Goal: Information Seeking & Learning: Check status

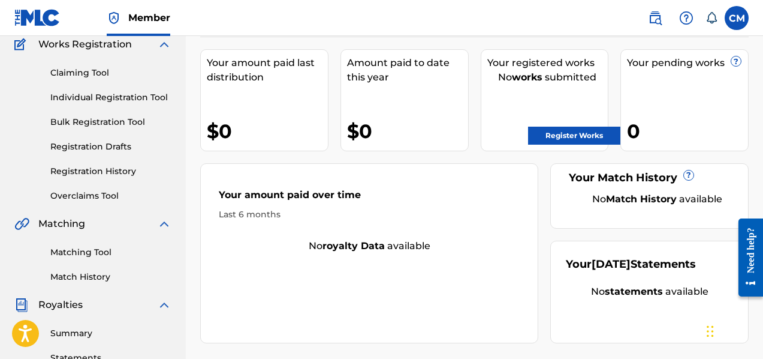
scroll to position [111, 0]
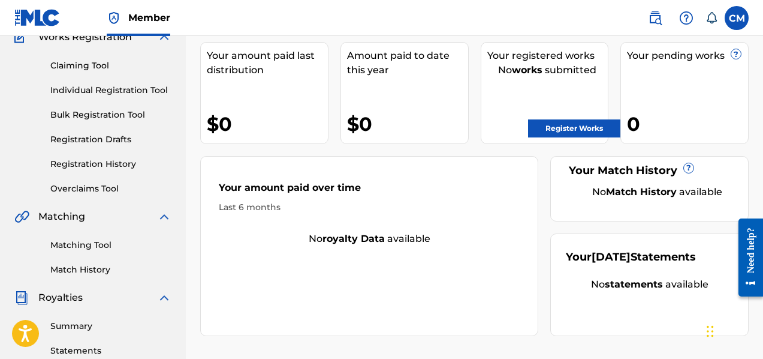
click at [88, 242] on link "Matching Tool" at bounding box center [110, 245] width 121 height 13
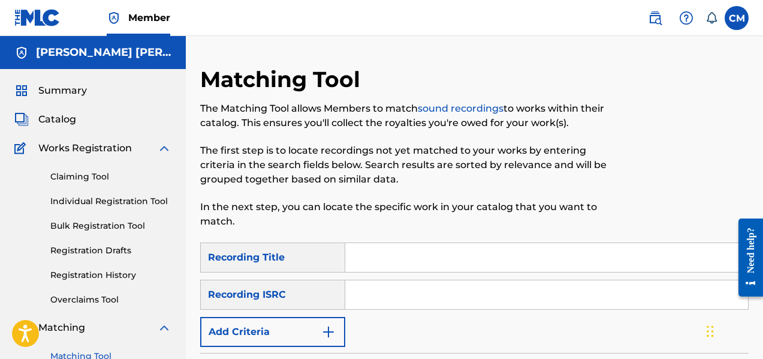
click at [330, 261] on div "Recording Title" at bounding box center [272, 257] width 145 height 30
click at [330, 327] on img "Search Form" at bounding box center [328, 331] width 14 height 14
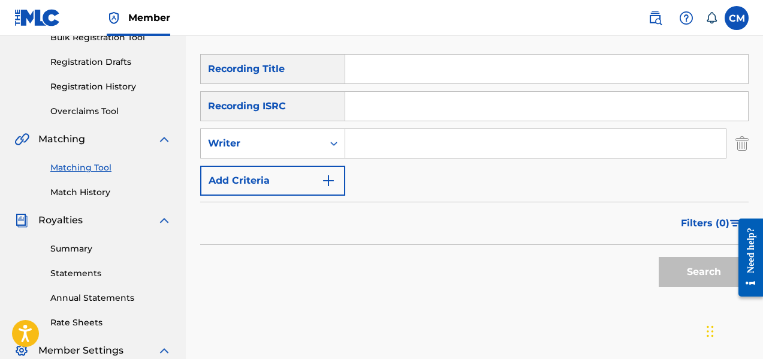
scroll to position [172, 0]
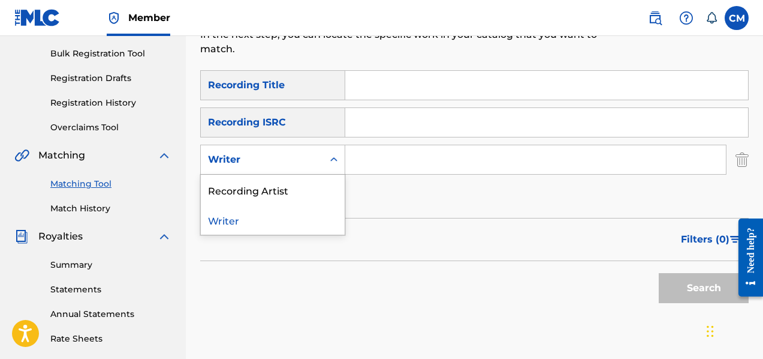
click at [330, 164] on icon "Search Form" at bounding box center [334, 159] width 12 height 12
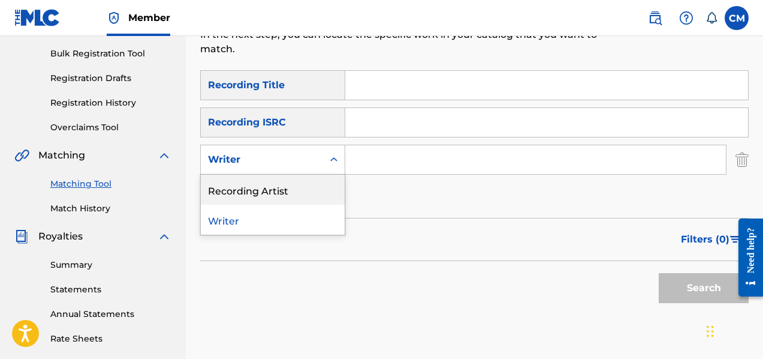
click at [309, 195] on div "Recording Artist" at bounding box center [273, 189] width 144 height 30
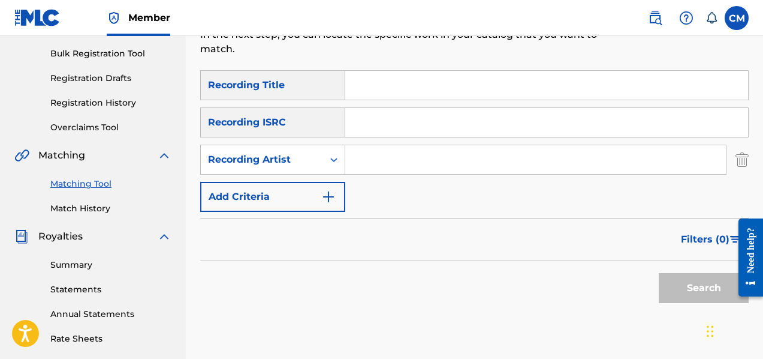
click at [408, 141] on div "SearchWithCriteria6211d6c2-c015-49a7-b2b3-135d3fe024ac Recording Title SearchWi…" at bounding box center [474, 140] width 549 height 141
click at [402, 161] on input "Search Form" at bounding box center [535, 159] width 381 height 29
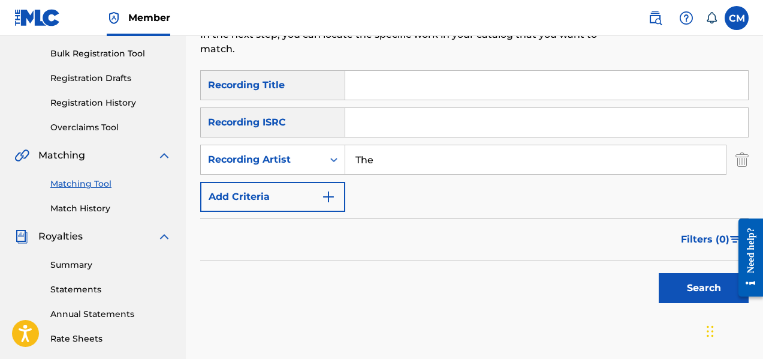
type input "TheJazzHhopCooker"
click at [680, 285] on button "Search" at bounding box center [704, 288] width 90 height 30
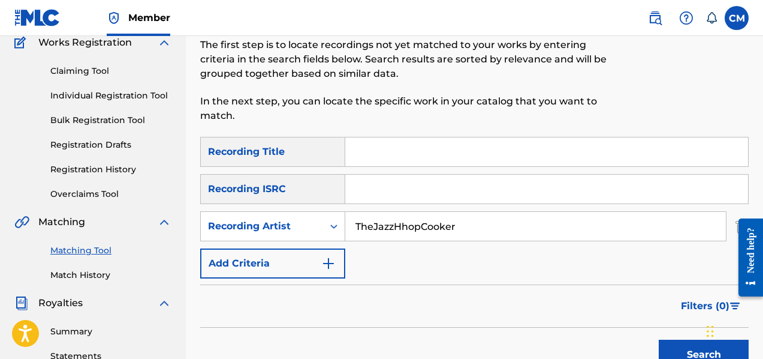
scroll to position [98, 0]
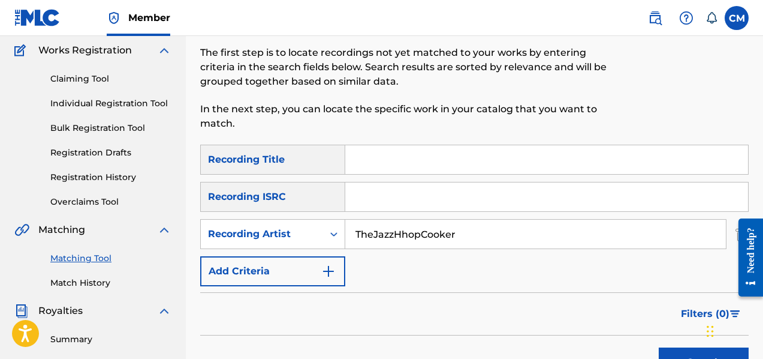
click at [84, 81] on link "Claiming Tool" at bounding box center [110, 79] width 121 height 13
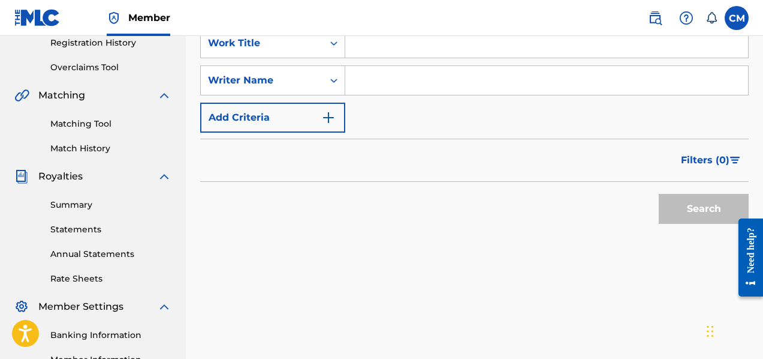
scroll to position [233, 0]
click at [328, 116] on img "Search Form" at bounding box center [328, 117] width 14 height 14
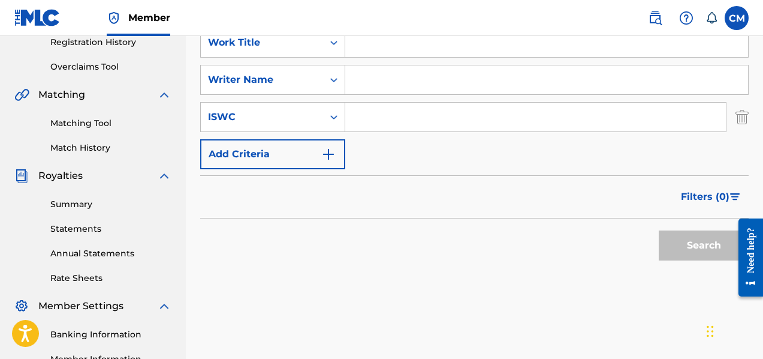
click at [328, 116] on icon "Search Form" at bounding box center [334, 117] width 12 height 12
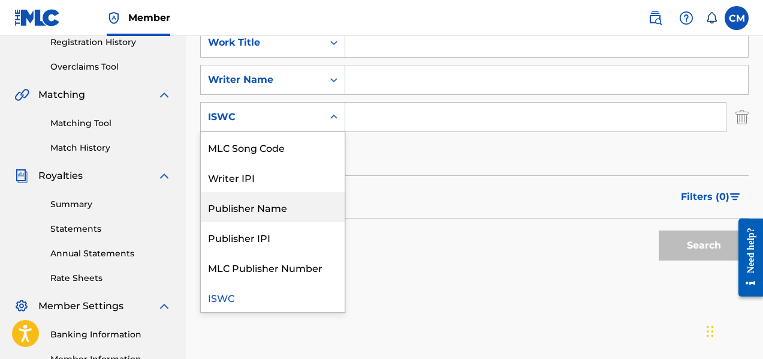
click at [310, 207] on div "Publisher Name" at bounding box center [273, 207] width 144 height 30
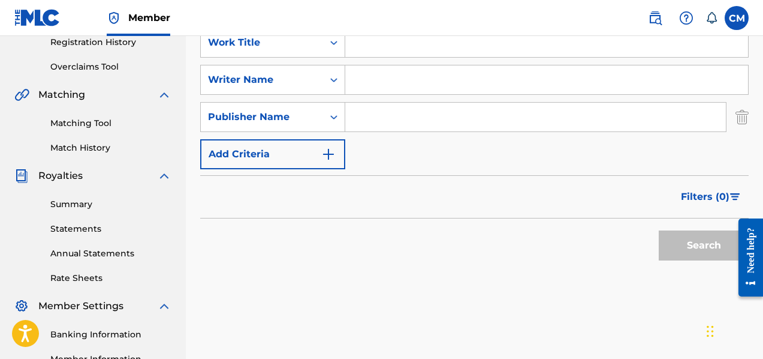
click at [398, 119] on input "Search Form" at bounding box center [535, 117] width 381 height 29
click at [311, 115] on div "Publisher Name" at bounding box center [262, 117] width 108 height 14
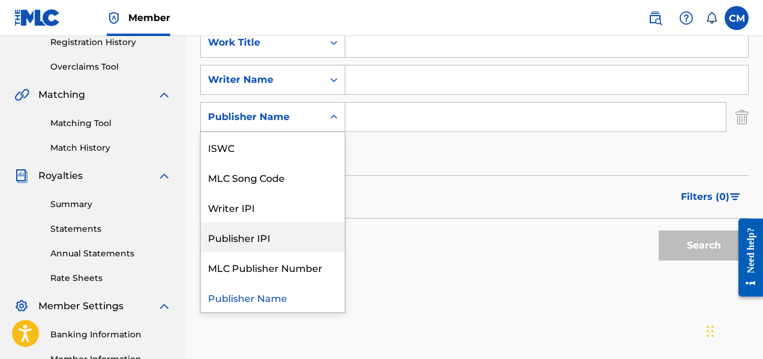
click at [270, 233] on div "Publisher IPI" at bounding box center [273, 237] width 144 height 30
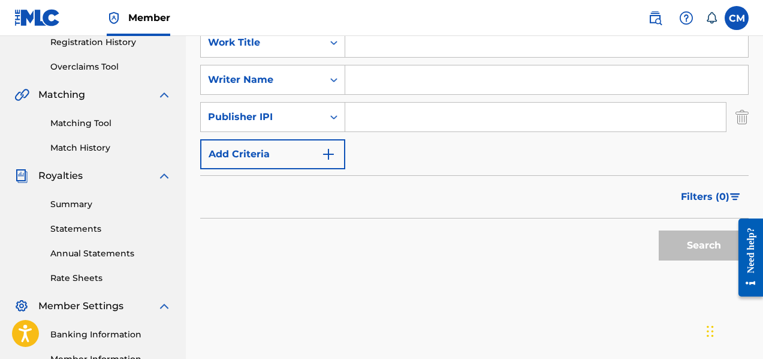
click at [391, 118] on input "Search Form" at bounding box center [535, 117] width 381 height 29
paste input "1311293885"
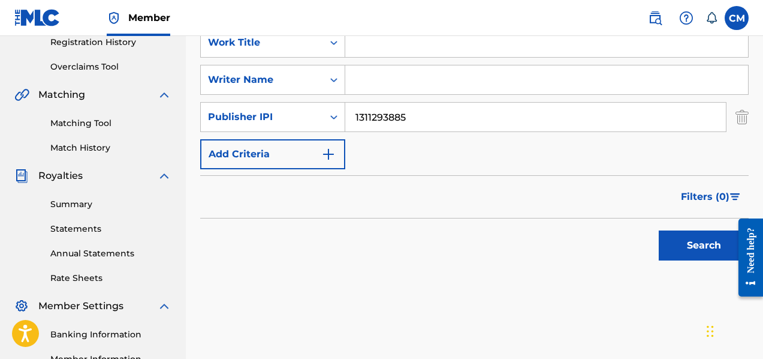
click at [691, 240] on button "Search" at bounding box center [704, 245] width 90 height 30
drag, startPoint x: 372, startPoint y: 117, endPoint x: 355, endPoint y: 121, distance: 17.2
click at [355, 121] on input "1311293885" at bounding box center [535, 117] width 381 height 29
type input "01311293885"
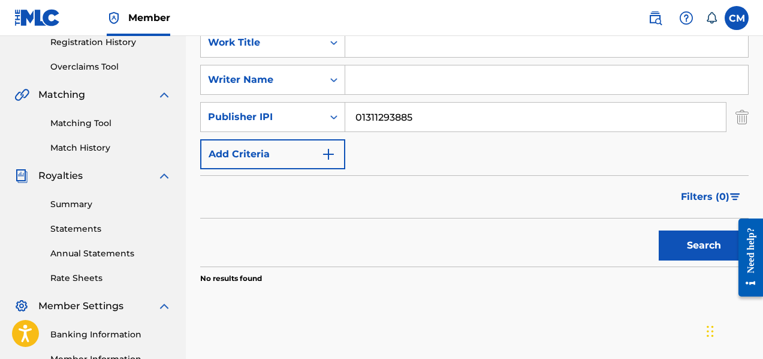
click at [680, 245] on button "Search" at bounding box center [704, 245] width 90 height 30
click at [73, 41] on link "Registration History" at bounding box center [110, 42] width 121 height 13
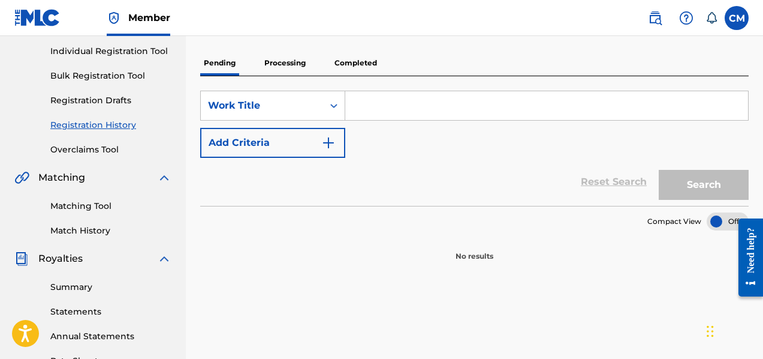
scroll to position [150, 0]
click at [276, 65] on p "Processing" at bounding box center [285, 62] width 49 height 25
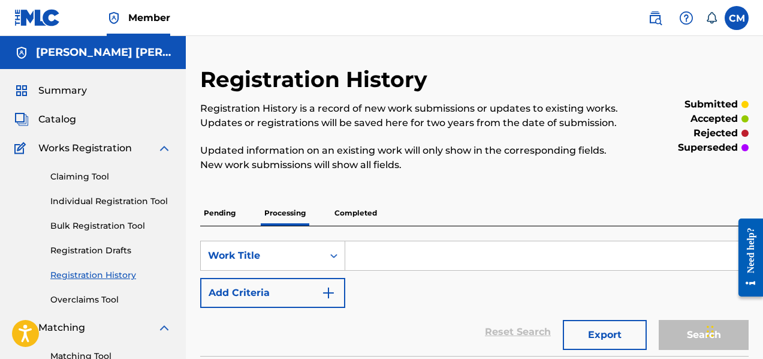
click at [349, 210] on p "Completed" at bounding box center [356, 212] width 50 height 25
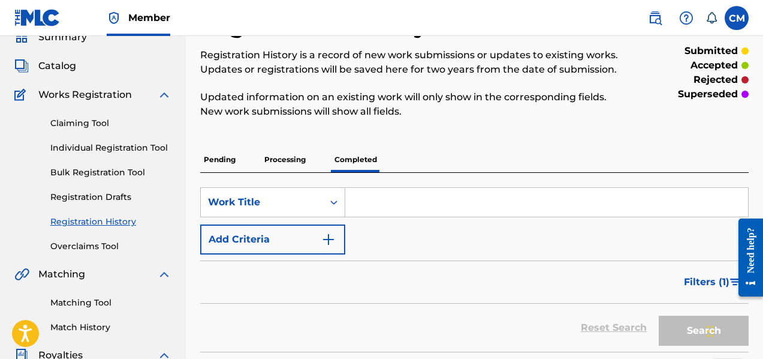
scroll to position [52, 0]
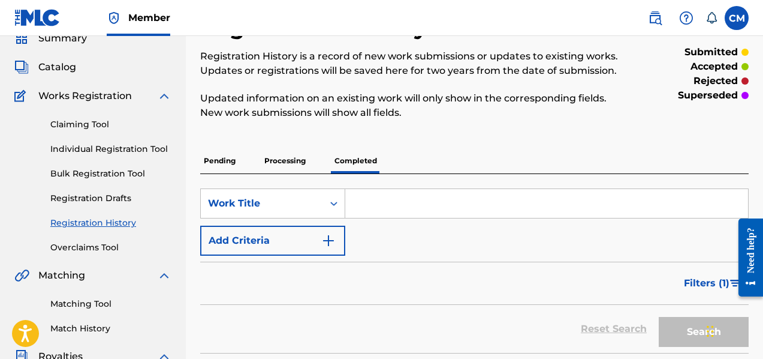
click at [288, 168] on p "Processing" at bounding box center [285, 160] width 49 height 25
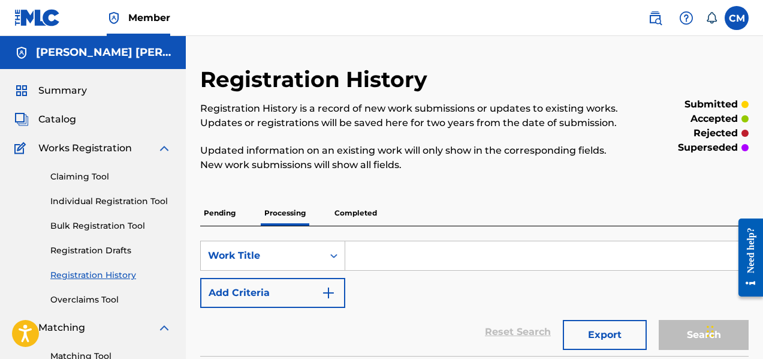
click at [358, 216] on p "Completed" at bounding box center [356, 212] width 50 height 25
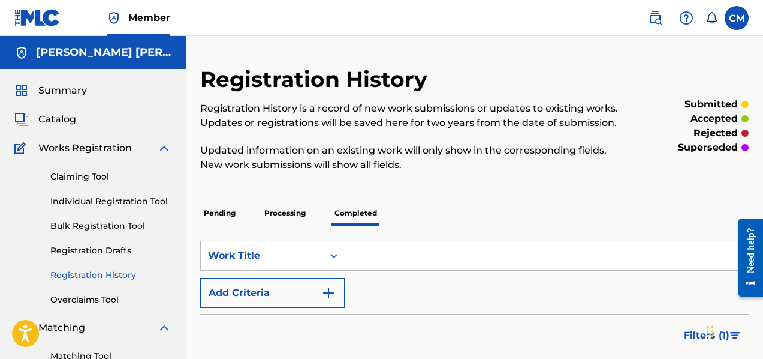
click at [227, 218] on p "Pending" at bounding box center [219, 212] width 39 height 25
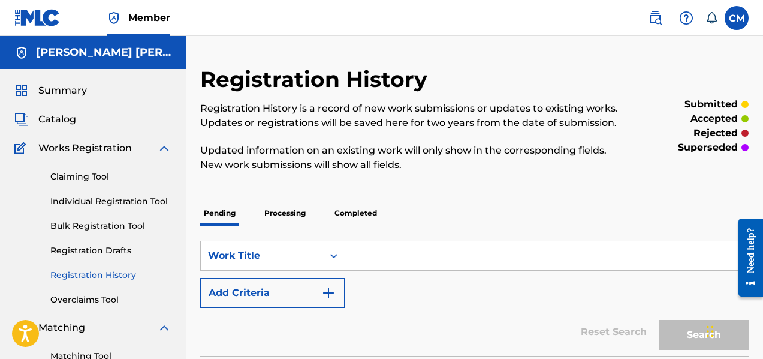
click at [82, 94] on span "Summary" at bounding box center [62, 90] width 49 height 14
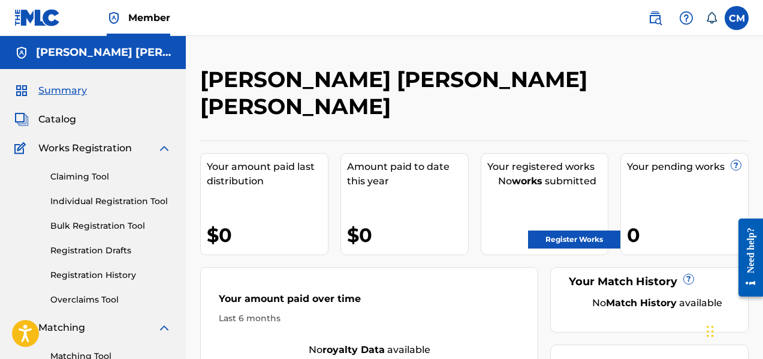
click at [112, 279] on link "Registration History" at bounding box center [110, 275] width 121 height 13
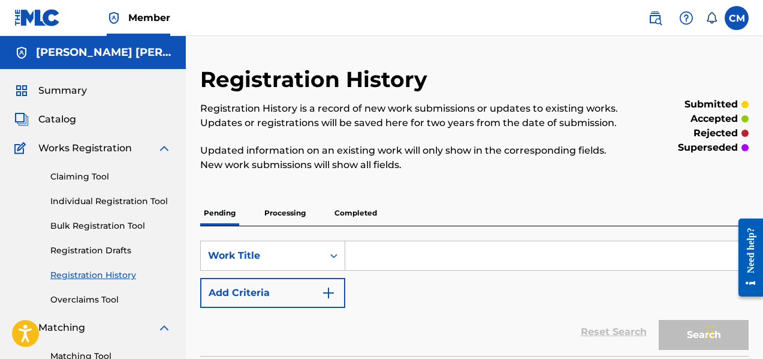
click at [268, 213] on p "Processing" at bounding box center [285, 212] width 49 height 25
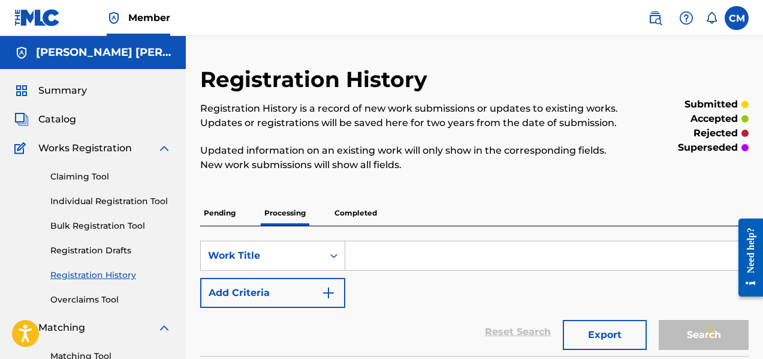
click at [316, 212] on div "Pending Processing Completed" at bounding box center [474, 212] width 549 height 25
click at [353, 212] on p "Completed" at bounding box center [356, 212] width 50 height 25
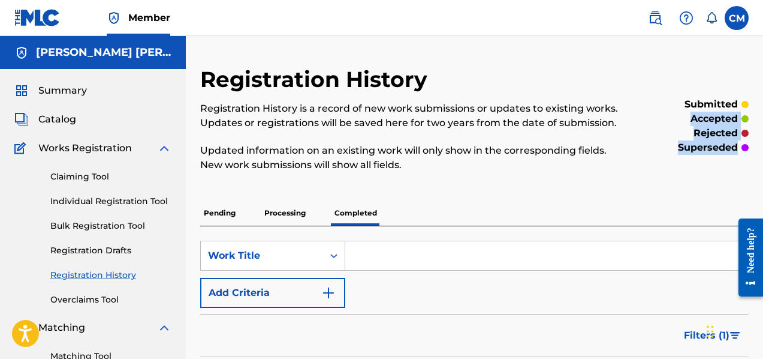
drag, startPoint x: 761, startPoint y: 77, endPoint x: 764, endPoint y: 148, distance: 71.4
click at [763, 148] on html "Accessibility Screen-Reader Guide, Feedback, and Issue Reporting | New window M…" at bounding box center [381, 179] width 763 height 359
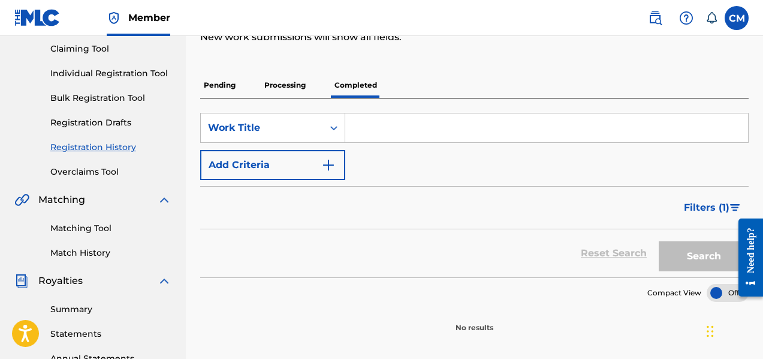
scroll to position [191, 0]
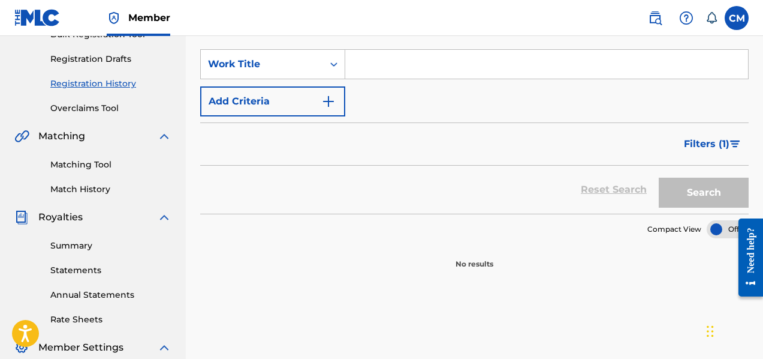
click at [713, 147] on span "Filters ( 1 )" at bounding box center [707, 144] width 46 height 14
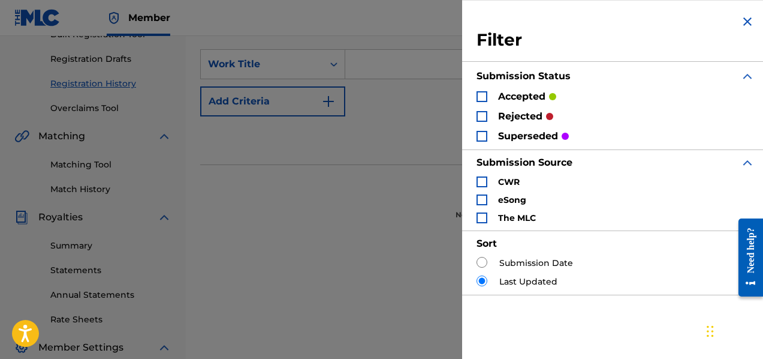
click at [483, 95] on div "Search Form" at bounding box center [482, 96] width 11 height 11
click at [604, 318] on div "Filter Submission Status accepted rejected superseded Submission Source CWR eSo…" at bounding box center [615, 179] width 307 height 359
click at [740, 25] on img "Search Form" at bounding box center [747, 21] width 14 height 14
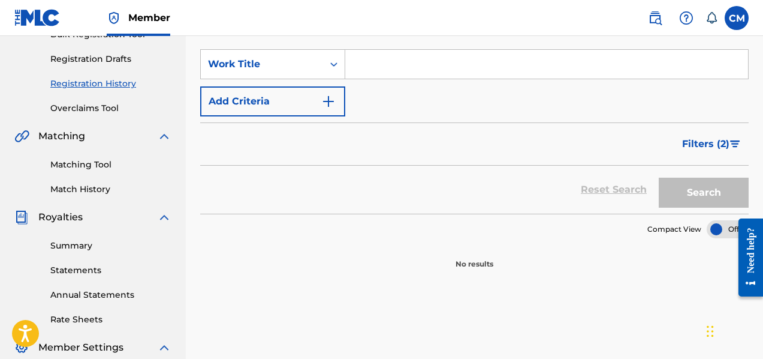
click at [718, 148] on span "Filters ( 2 )" at bounding box center [705, 144] width 47 height 14
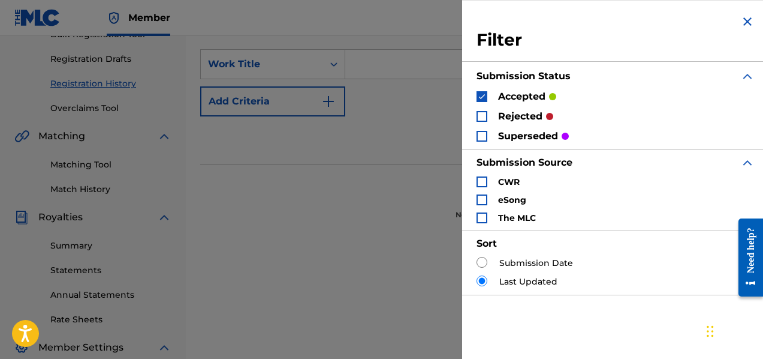
click at [487, 94] on div "accepted" at bounding box center [517, 96] width 80 height 14
click at [481, 94] on img "Search Form" at bounding box center [482, 96] width 8 height 8
click at [484, 283] on input "Search Form" at bounding box center [482, 280] width 11 height 11
click at [745, 23] on img "Search Form" at bounding box center [747, 21] width 14 height 14
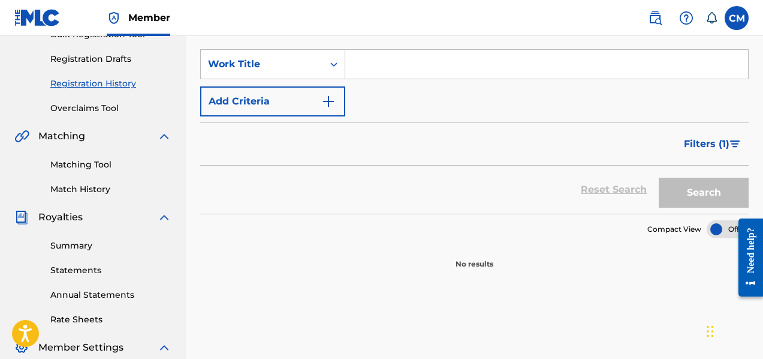
click at [95, 62] on link "Registration Drafts" at bounding box center [110, 59] width 121 height 13
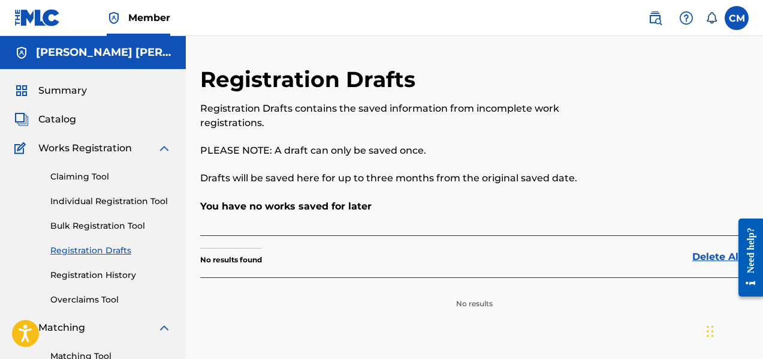
click at [70, 94] on span "Summary" at bounding box center [62, 90] width 49 height 14
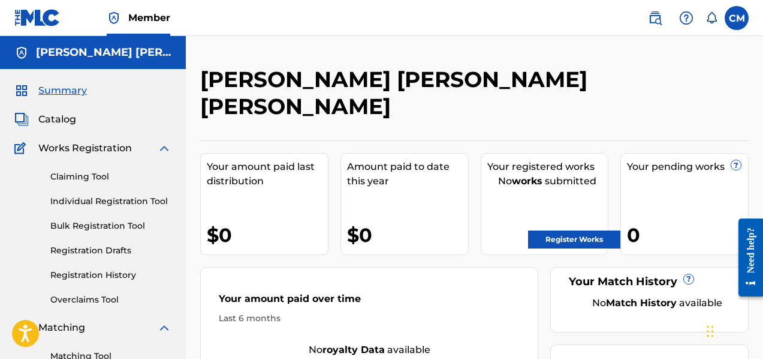
click at [124, 279] on link "Registration History" at bounding box center [110, 275] width 121 height 13
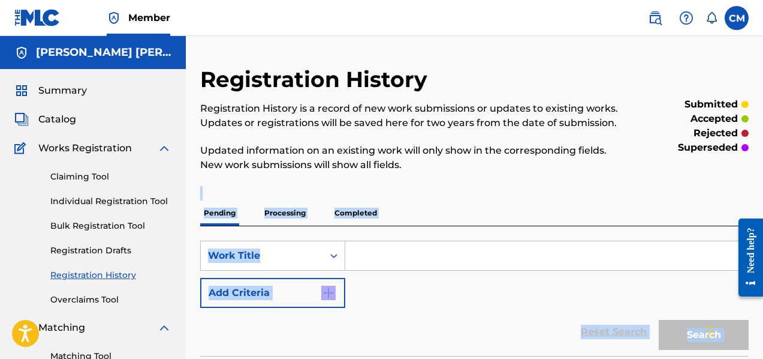
drag, startPoint x: 763, startPoint y: 146, endPoint x: 760, endPoint y: 306, distance: 160.7
click at [580, 271] on div "SearchWithCriteria4bb2528b-bf46-4973-ae9a-3e248534e482 Work Title Add Criteria" at bounding box center [474, 273] width 549 height 67
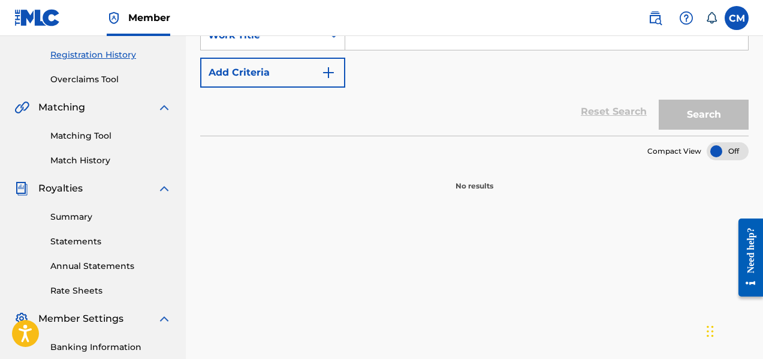
scroll to position [219, 0]
click at [738, 153] on div at bounding box center [728, 152] width 42 height 18
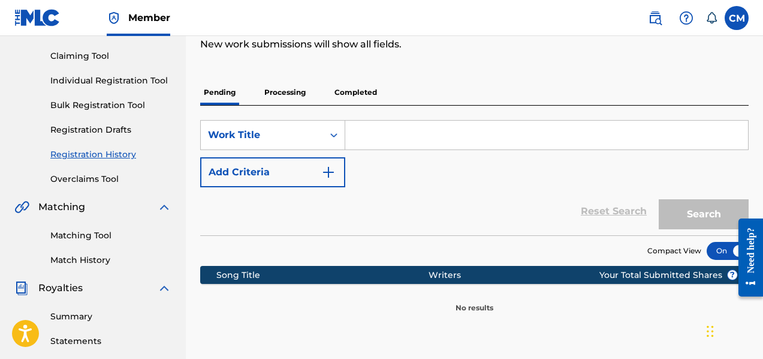
scroll to position [115, 0]
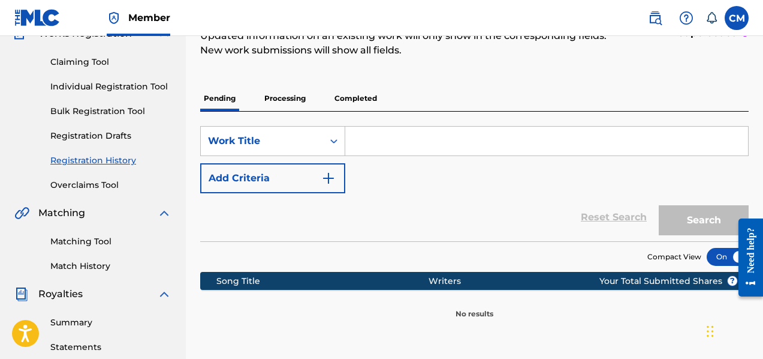
click at [400, 152] on input "Search Form" at bounding box center [546, 140] width 403 height 29
type input "African Voices"
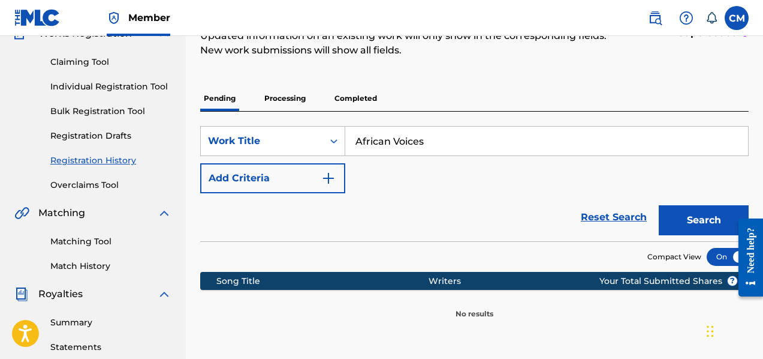
click at [717, 224] on button "Search" at bounding box center [704, 220] width 90 height 30
click at [291, 106] on p "Processing" at bounding box center [285, 98] width 49 height 25
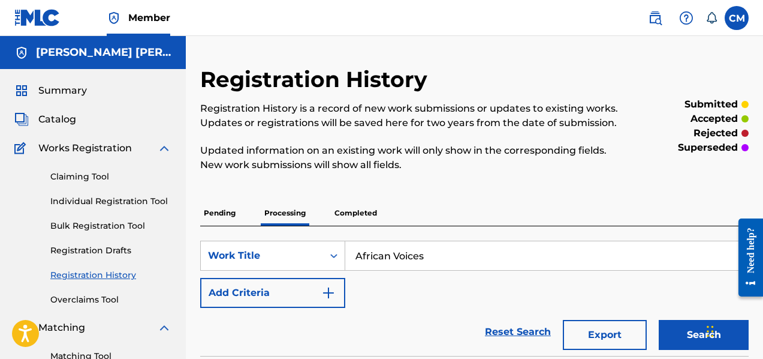
scroll to position [164, 0]
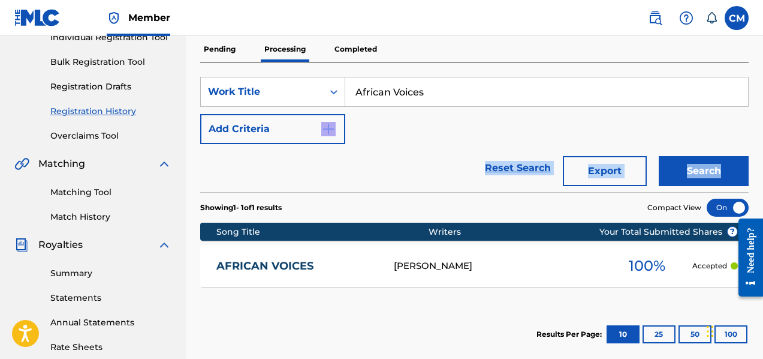
drag, startPoint x: 763, startPoint y: 141, endPoint x: 763, endPoint y: 170, distance: 29.4
click at [763, 170] on div "Registration History Registration History is a record of new work submissions o…" at bounding box center [474, 212] width 577 height 620
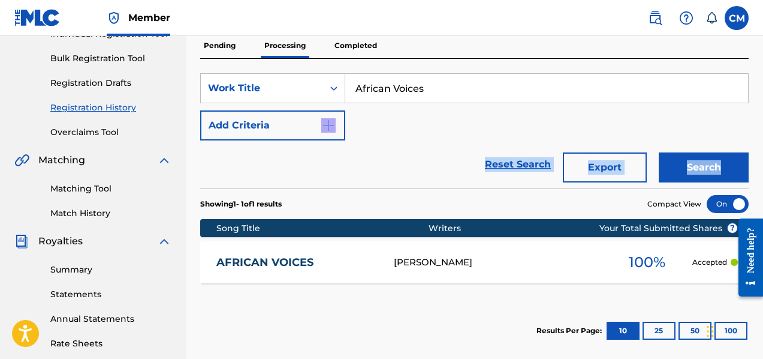
scroll to position [161, 0]
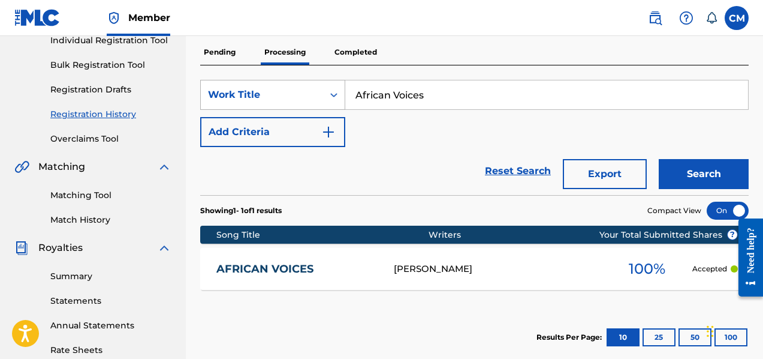
click at [335, 97] on icon "Search Form" at bounding box center [334, 95] width 12 height 12
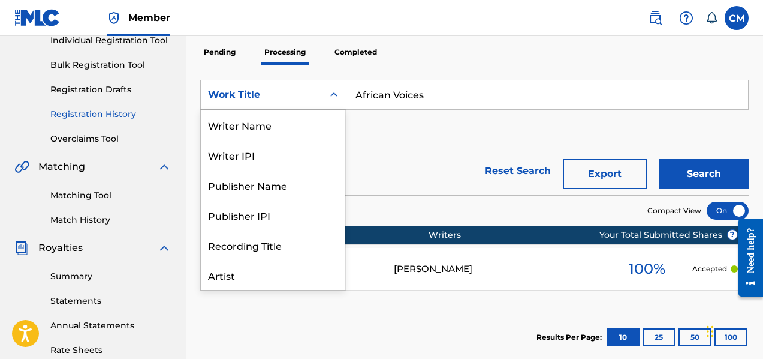
scroll to position [60, 0]
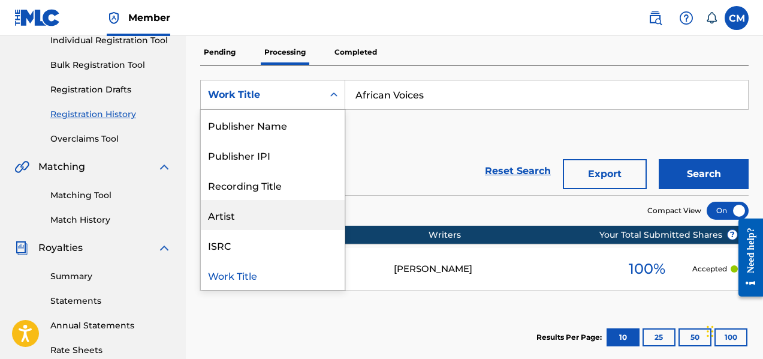
click at [244, 224] on div "Artist" at bounding box center [273, 215] width 144 height 30
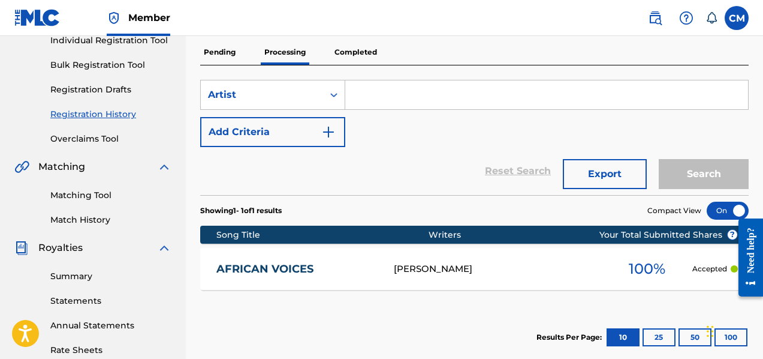
click at [381, 100] on input "Search Form" at bounding box center [546, 94] width 403 height 29
type input "TheJazzHHopCooker"
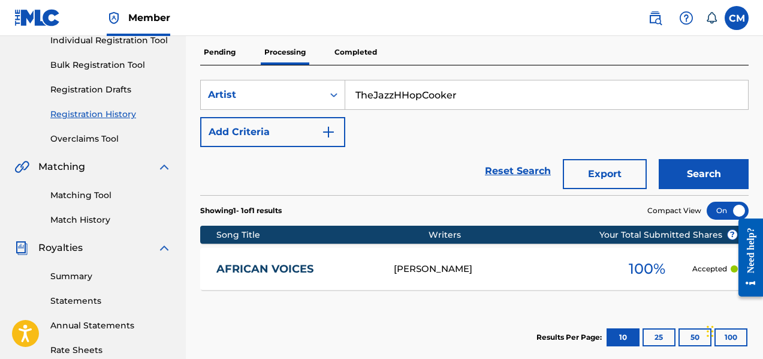
click at [694, 173] on button "Search" at bounding box center [704, 174] width 90 height 30
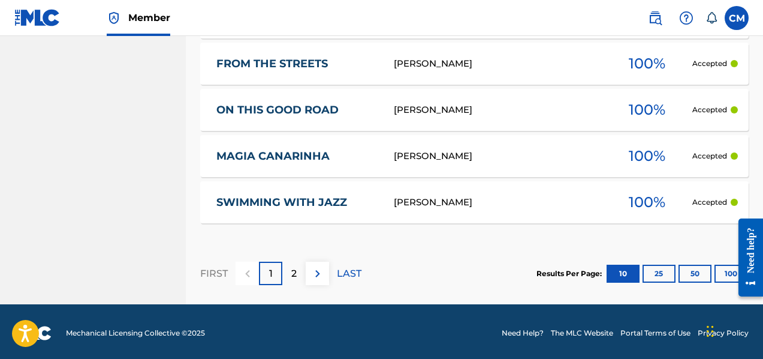
scroll to position [600, 0]
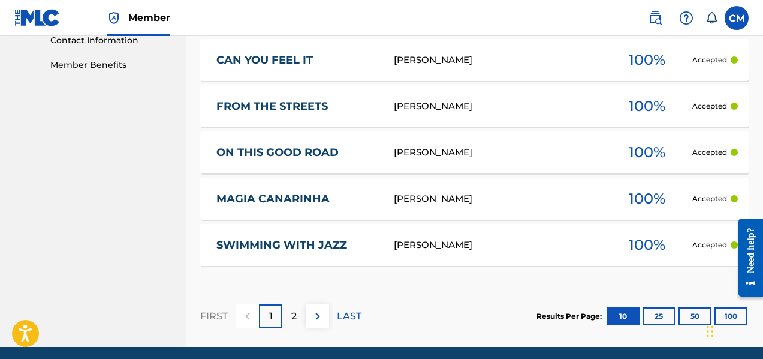
click at [661, 316] on button "25" at bounding box center [659, 316] width 33 height 18
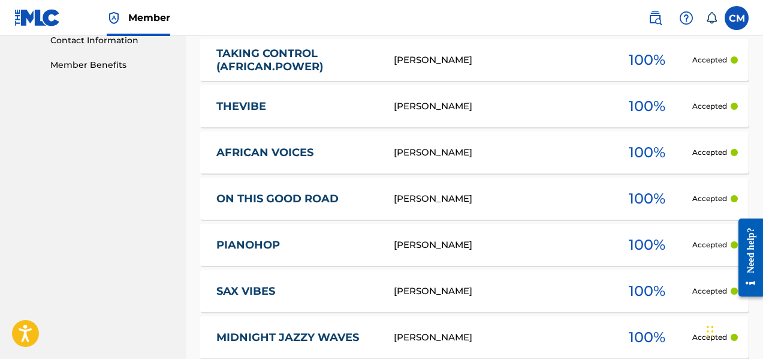
click at [721, 109] on p "Accepted" at bounding box center [709, 106] width 35 height 11
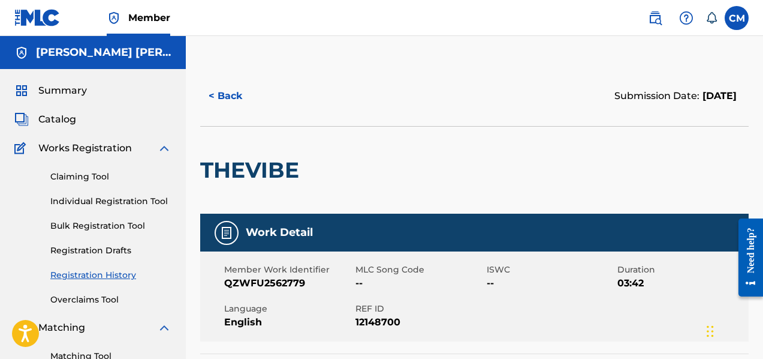
click at [62, 120] on span "Catalog" at bounding box center [57, 119] width 38 height 14
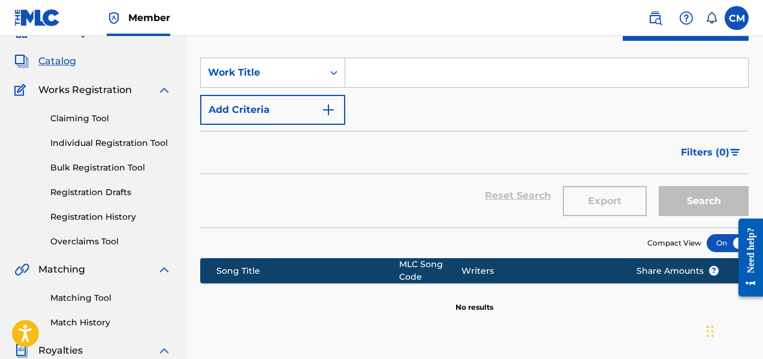
scroll to position [58, 0]
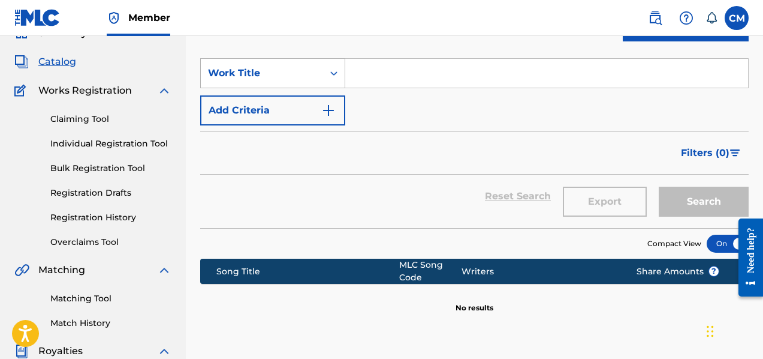
click at [331, 79] on div "Search Form" at bounding box center [334, 73] width 22 height 22
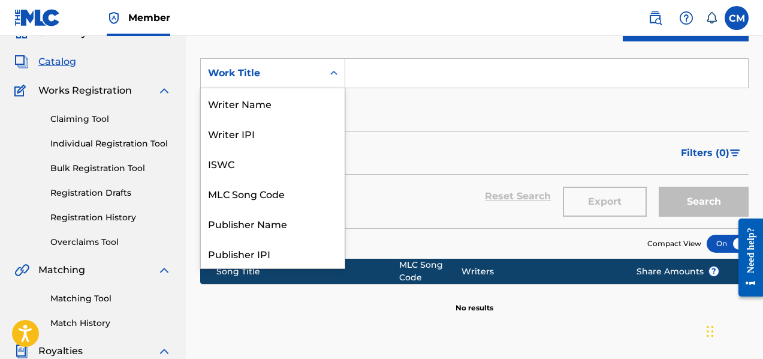
scroll to position [180, 0]
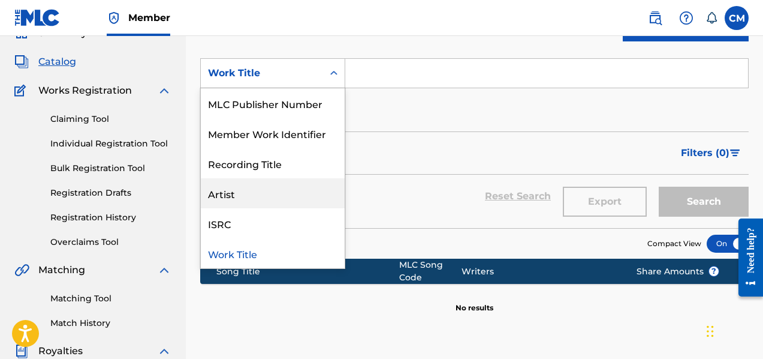
click at [289, 182] on div "Artist" at bounding box center [273, 193] width 144 height 30
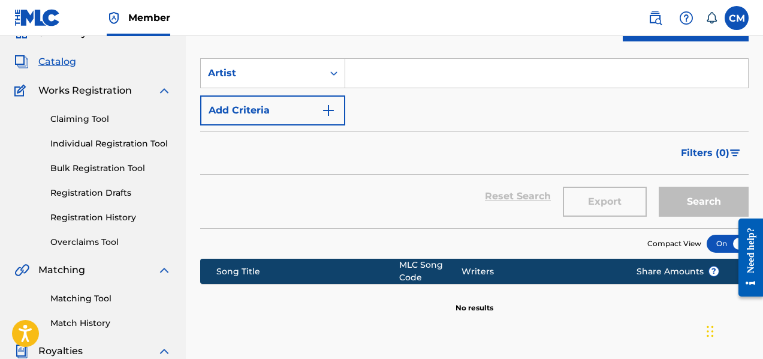
click at [381, 74] on input "Search Form" at bounding box center [546, 73] width 403 height 29
type input "TheJazzHHopCooker"
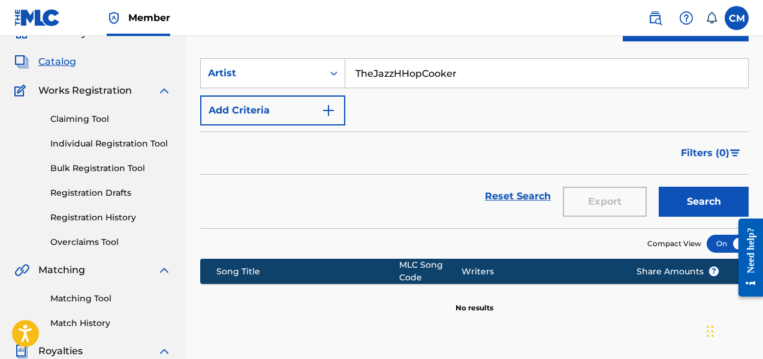
click at [694, 203] on button "Search" at bounding box center [704, 201] width 90 height 30
click at [329, 112] on img "Search Form" at bounding box center [328, 110] width 14 height 14
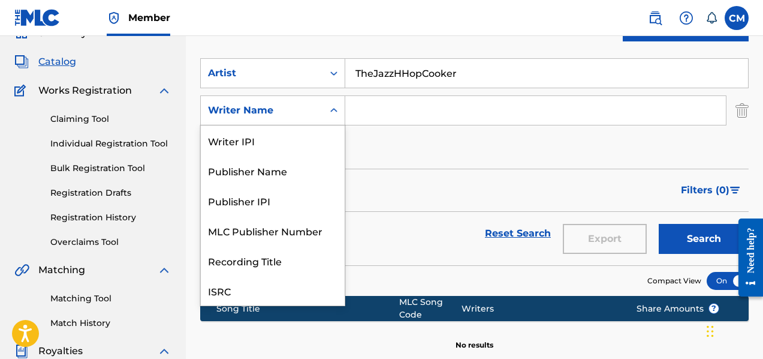
click at [329, 112] on icon "Search Form" at bounding box center [334, 110] width 12 height 12
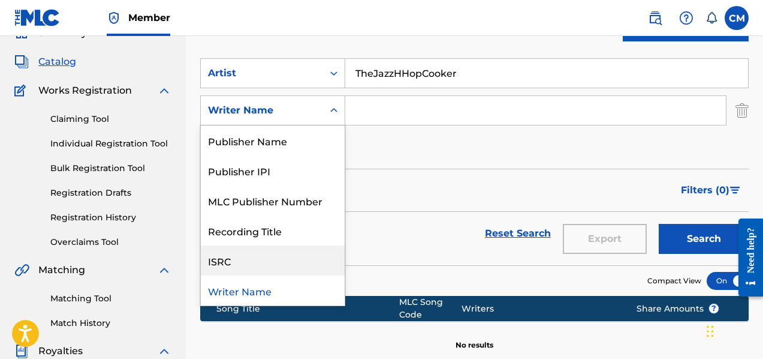
click at [257, 255] on div "ISRC" at bounding box center [273, 260] width 144 height 30
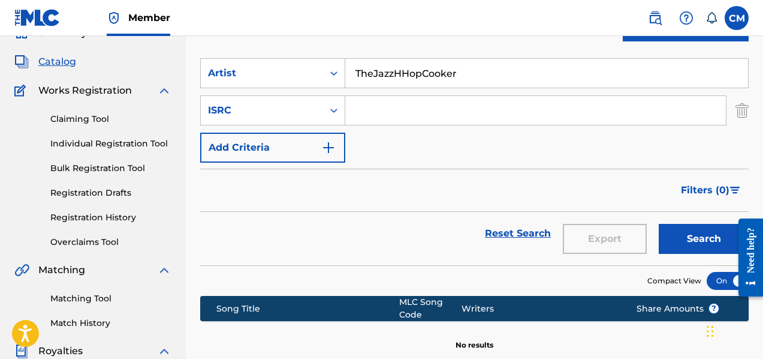
click at [379, 118] on input "Search Form" at bounding box center [535, 110] width 381 height 29
type input "QZWFH2503727"
drag, startPoint x: 474, startPoint y: 70, endPoint x: 272, endPoint y: 59, distance: 202.3
click at [272, 59] on div "SearchWithCriteria7e099ca7-784e-425b-8723-f4a920fffc20 Artist TheJazzHHopCooker" at bounding box center [474, 73] width 549 height 30
click at [691, 238] on button "Search" at bounding box center [704, 239] width 90 height 30
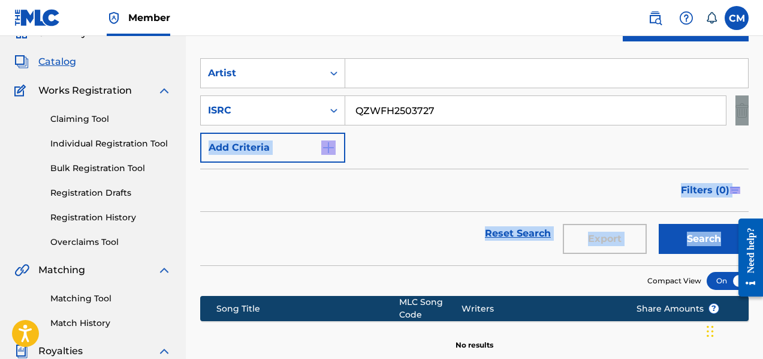
drag, startPoint x: 761, startPoint y: 121, endPoint x: 766, endPoint y: 212, distance: 91.9
click at [763, 212] on html "Accessibility Screen-Reader Guide, Feedback, and Issue Reporting | New window M…" at bounding box center [381, 121] width 763 height 359
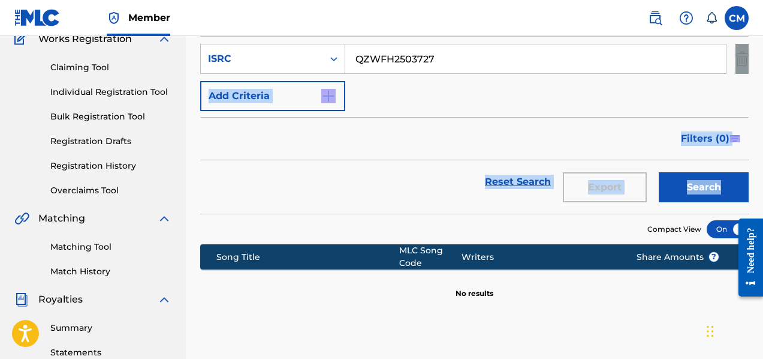
scroll to position [6, 0]
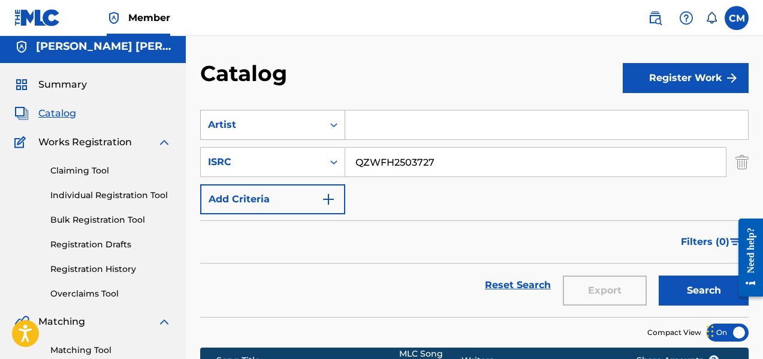
click at [327, 129] on div "Search Form" at bounding box center [334, 125] width 22 height 22
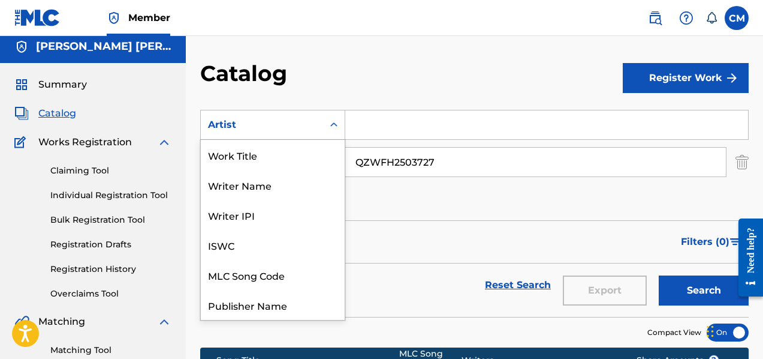
scroll to position [150, 0]
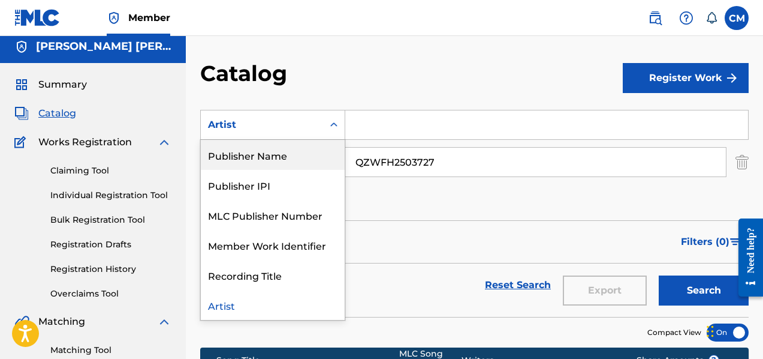
click at [309, 150] on div "Publisher Name" at bounding box center [273, 155] width 144 height 30
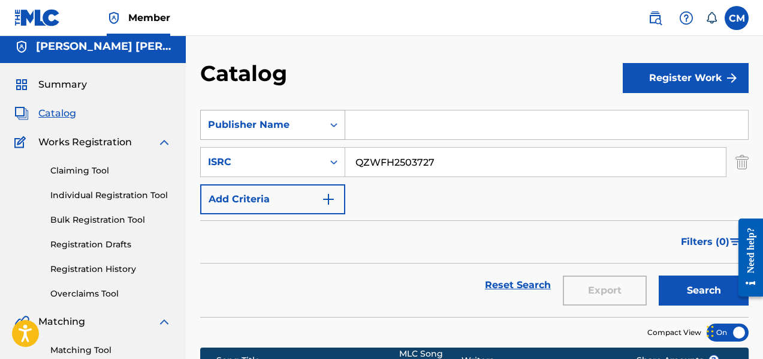
drag, startPoint x: 450, startPoint y: 156, endPoint x: 211, endPoint y: 132, distance: 240.4
click at [211, 132] on div "SearchWithCriteriad41d5396-4ccb-4ebb-9208-95fc2caa9d1b Publisher Name SearchWit…" at bounding box center [474, 162] width 549 height 104
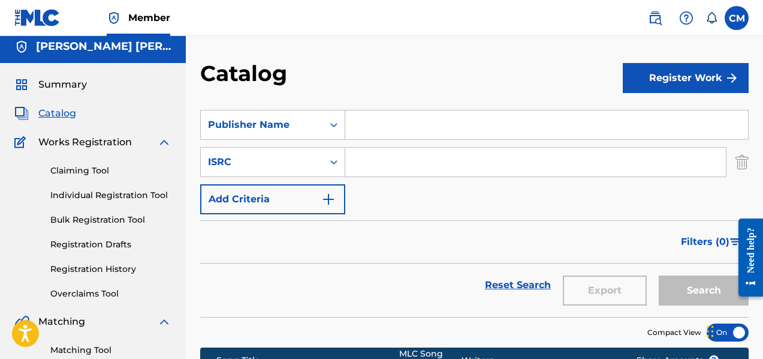
click at [364, 127] on input "Search Form" at bounding box center [546, 124] width 403 height 29
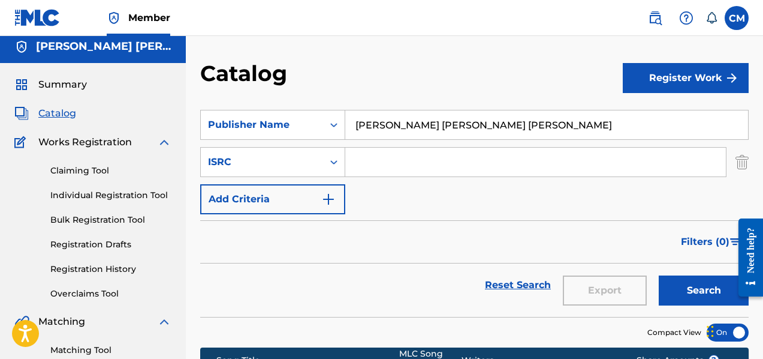
type input "[PERSON_NAME] [PERSON_NAME] [PERSON_NAME]"
click at [707, 282] on button "Search" at bounding box center [704, 290] width 90 height 30
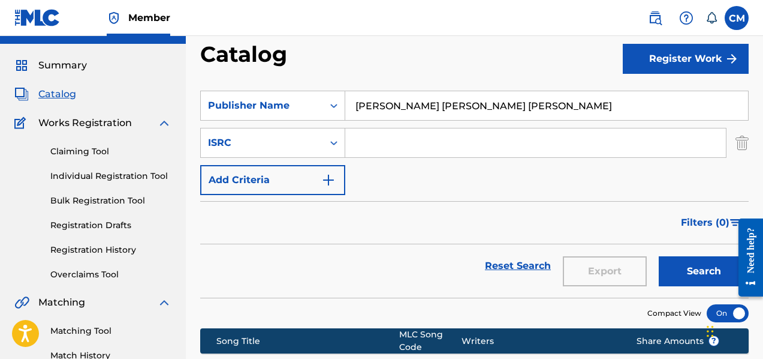
scroll to position [0, 0]
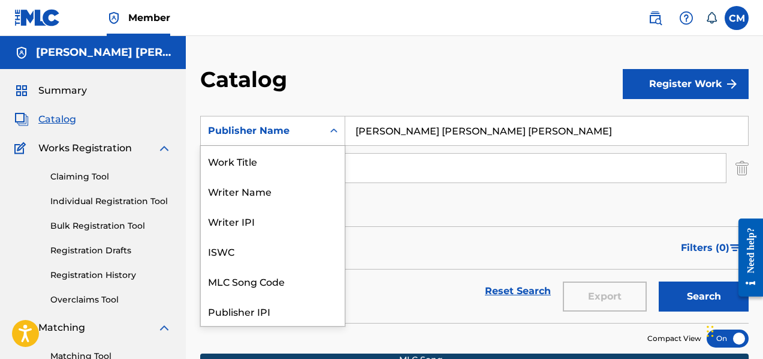
click at [327, 131] on div "Search Form" at bounding box center [334, 131] width 22 height 22
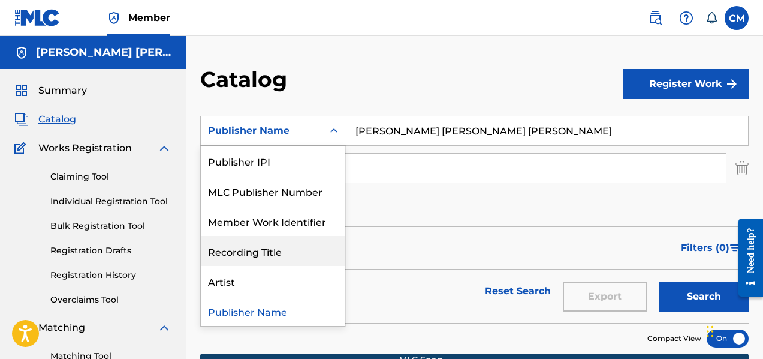
click at [279, 248] on div "Recording Title" at bounding box center [273, 251] width 144 height 30
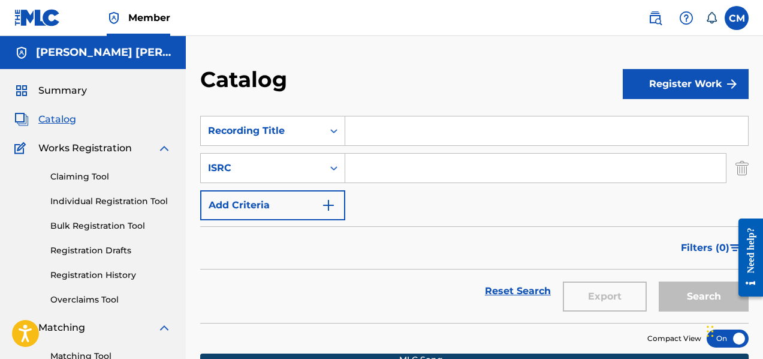
click at [420, 137] on input "Search Form" at bounding box center [546, 130] width 403 height 29
type input "African Voices"
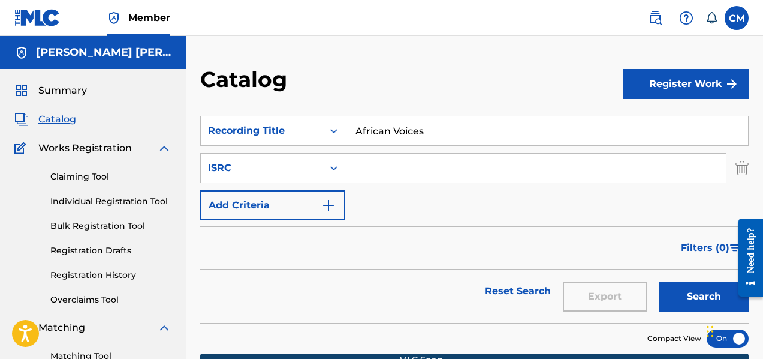
click at [678, 293] on button "Search" at bounding box center [704, 296] width 90 height 30
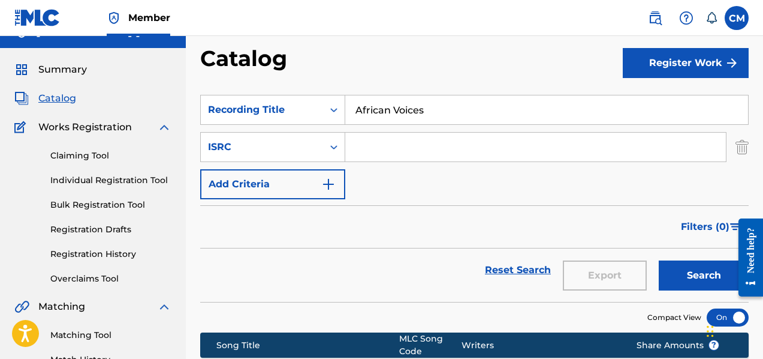
scroll to position [0, 0]
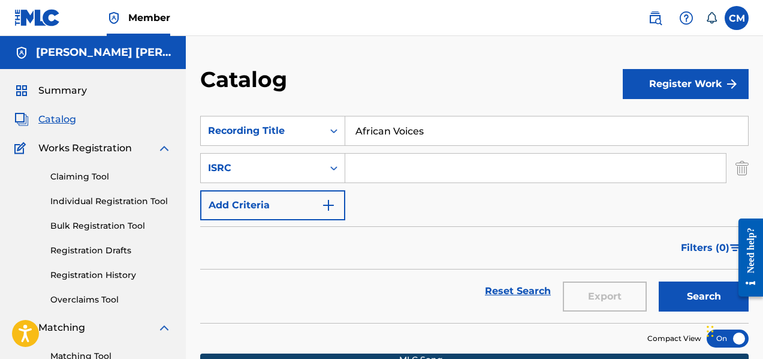
click at [68, 96] on span "Summary" at bounding box center [62, 90] width 49 height 14
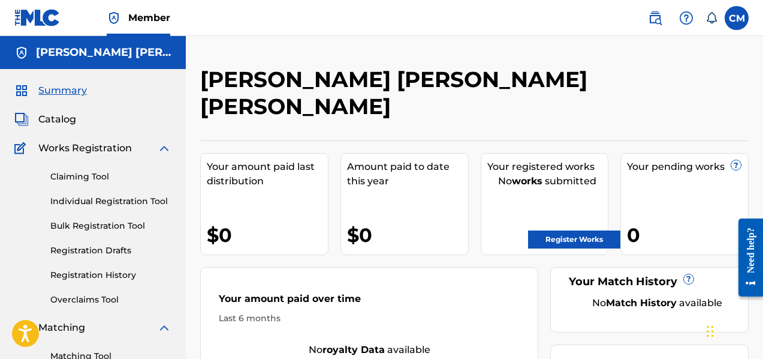
click at [553, 174] on div "No works submitted" at bounding box center [547, 181] width 121 height 14
click at [739, 21] on label at bounding box center [737, 18] width 24 height 24
click at [737, 18] on input "CM Claudio Marques thejazzhhopcooker3000@gmail.com Notification Preferences Pro…" at bounding box center [737, 18] width 0 height 0
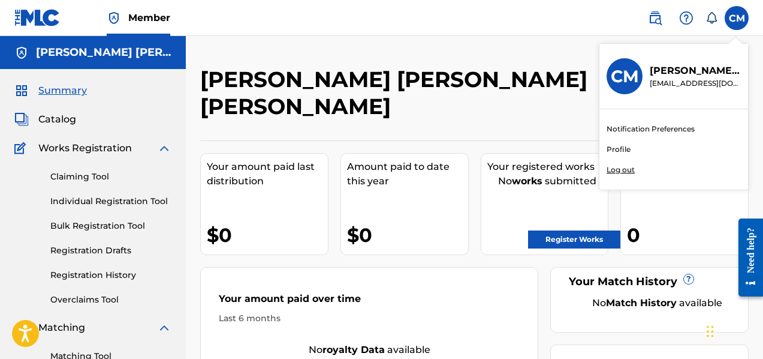
click at [109, 350] on link "Matching Tool" at bounding box center [110, 356] width 121 height 13
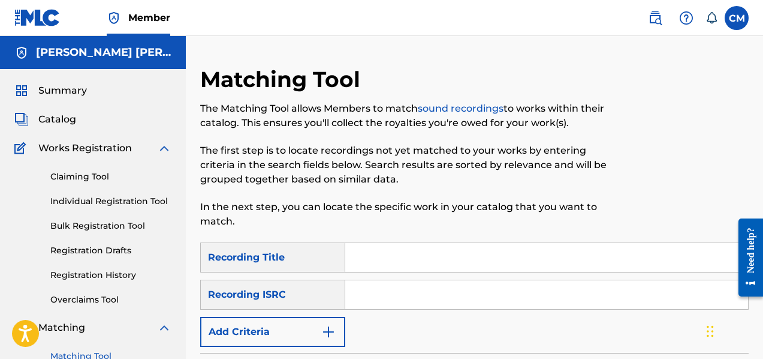
click at [369, 287] on input "Search Form" at bounding box center [546, 294] width 403 height 29
type input "QZWFH2503727"
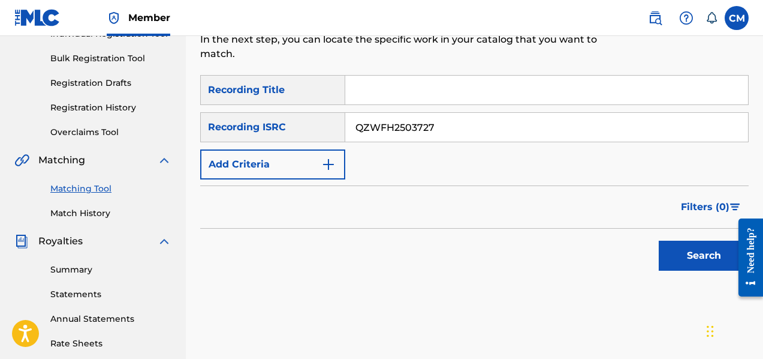
scroll to position [168, 0]
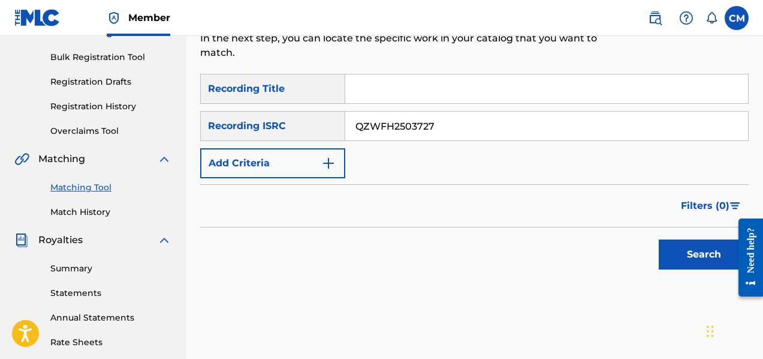
click at [683, 254] on button "Search" at bounding box center [704, 254] width 90 height 30
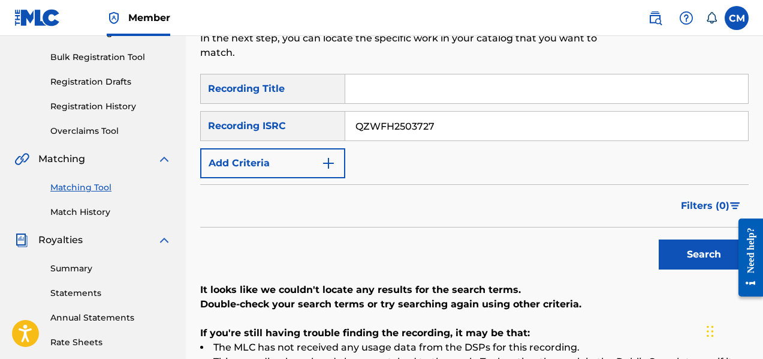
drag, startPoint x: 457, startPoint y: 121, endPoint x: 323, endPoint y: 135, distance: 135.0
click at [323, 135] on div "SearchWithCriteria822de618-f24a-44a1-83c1-b17cf42fb691 Recording ISRC QZWFH2503…" at bounding box center [474, 126] width 549 height 30
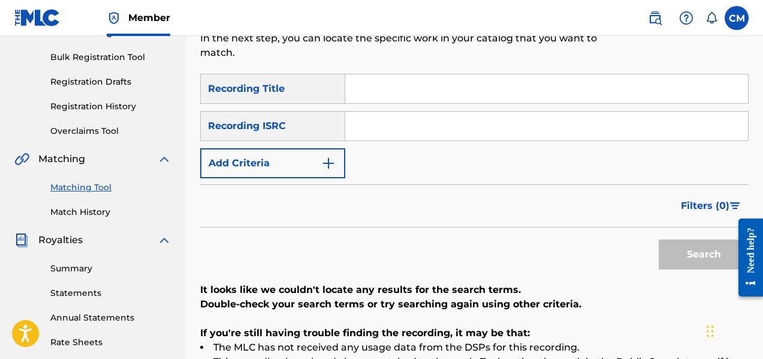
click at [336, 157] on button "Add Criteria" at bounding box center [272, 163] width 145 height 30
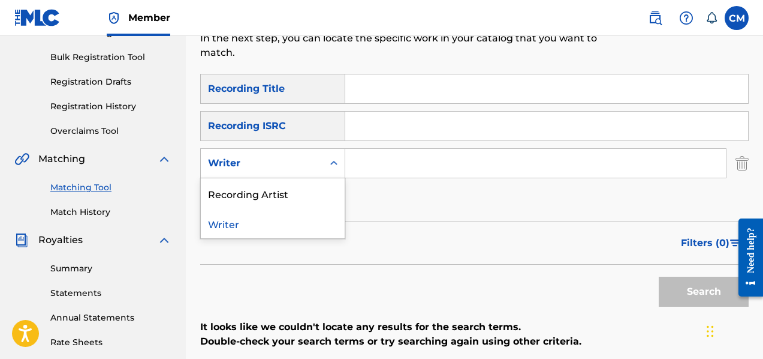
click at [336, 157] on icon "Search Form" at bounding box center [334, 163] width 12 height 12
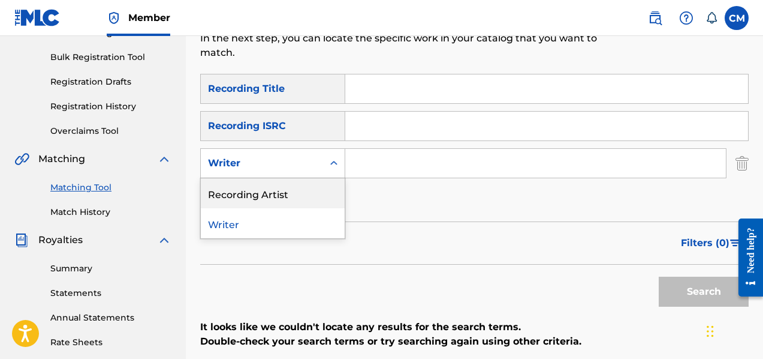
click at [284, 206] on div "Recording Artist" at bounding box center [273, 193] width 144 height 30
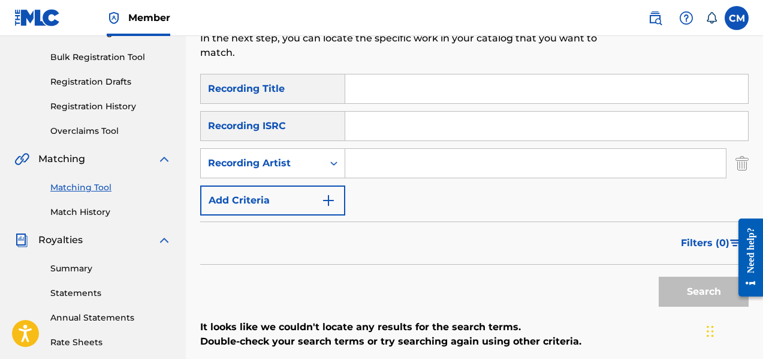
click at [391, 153] on input "Search Form" at bounding box center [535, 163] width 381 height 29
type input "TheJazzHhopCooker"
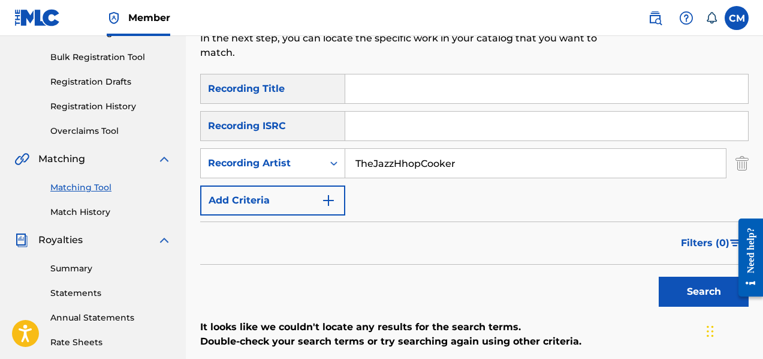
click at [676, 285] on button "Search" at bounding box center [704, 291] width 90 height 30
